Goal: Navigation & Orientation: Find specific page/section

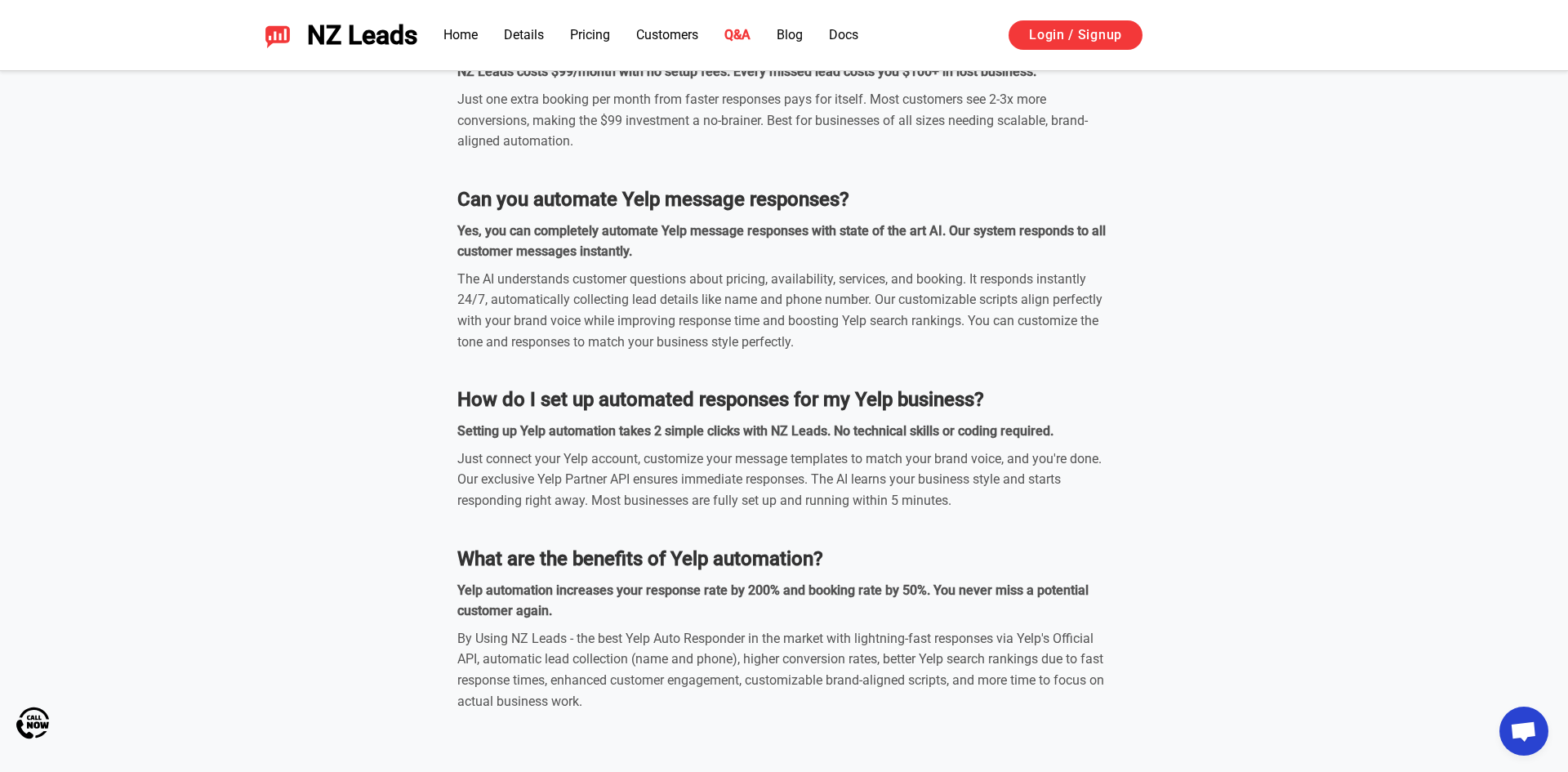
scroll to position [5805, 0]
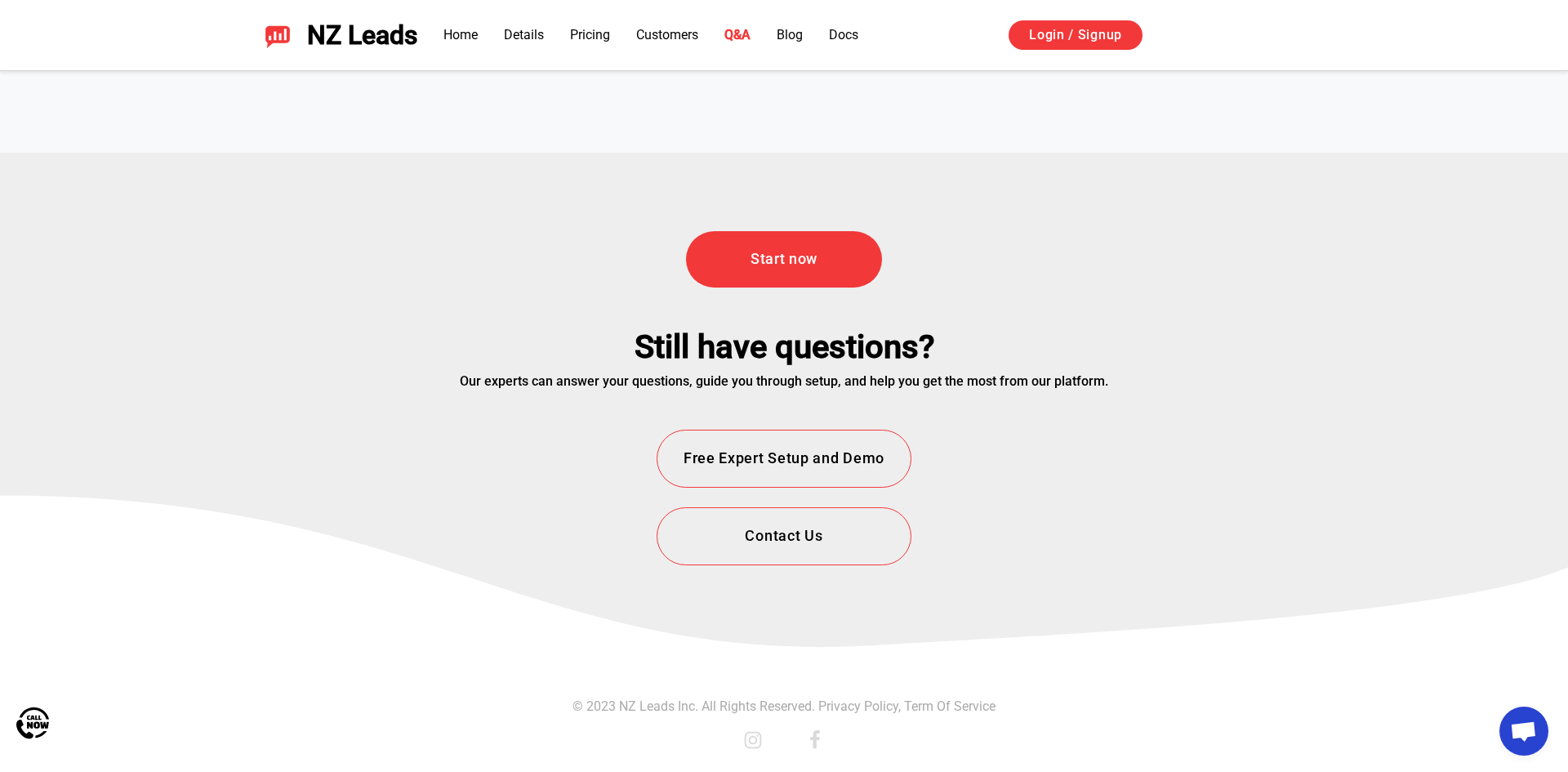
click at [849, 709] on link "Privacy Policy" at bounding box center [858, 705] width 80 height 16
